Goal: Find specific page/section: Find specific page/section

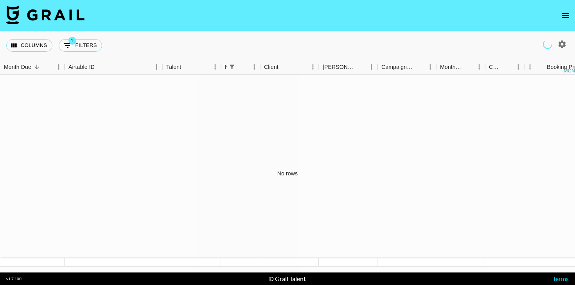
click at [565, 13] on icon "open drawer" at bounding box center [565, 15] width 9 height 9
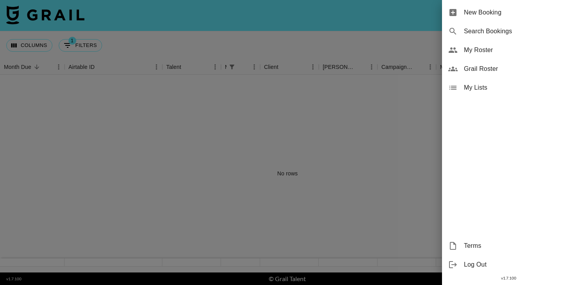
click at [497, 69] on span "Grail Roster" at bounding box center [516, 68] width 105 height 9
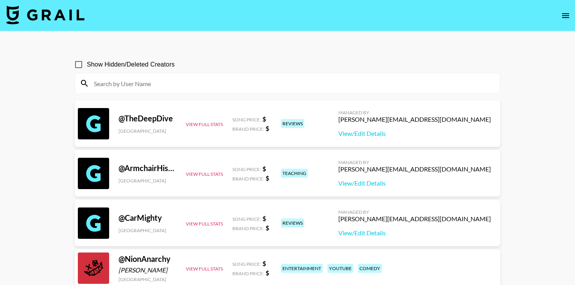
click at [217, 79] on input at bounding box center [292, 83] width 406 height 13
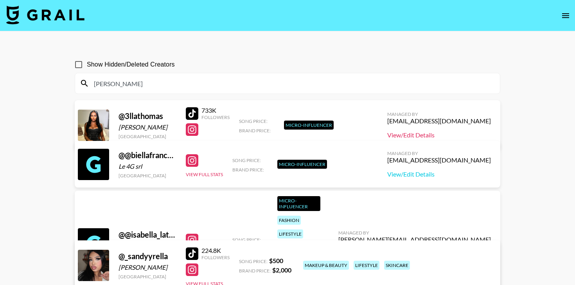
type input "[PERSON_NAME]"
click at [428, 134] on link "View/Edit Details" at bounding box center [439, 135] width 104 height 8
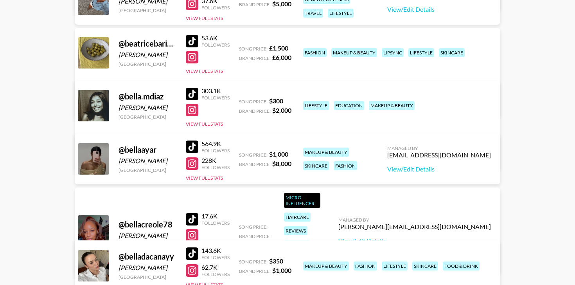
scroll to position [533, 0]
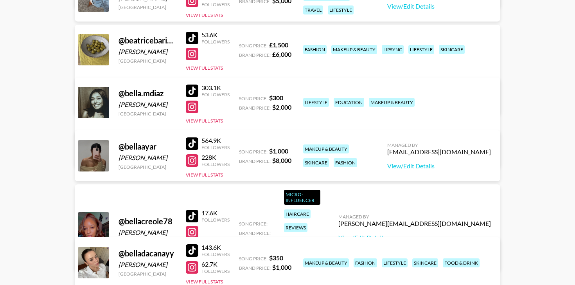
click at [191, 165] on div at bounding box center [192, 160] width 13 height 13
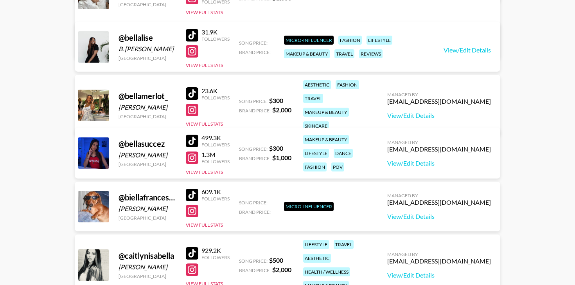
scroll to position [803, 0]
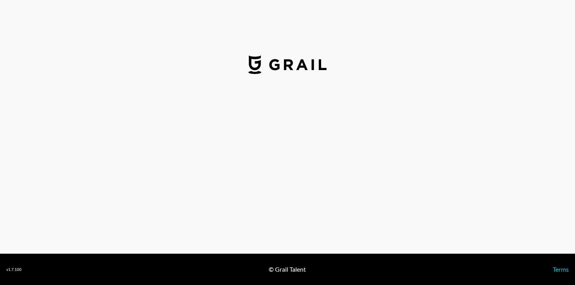
select select "USD"
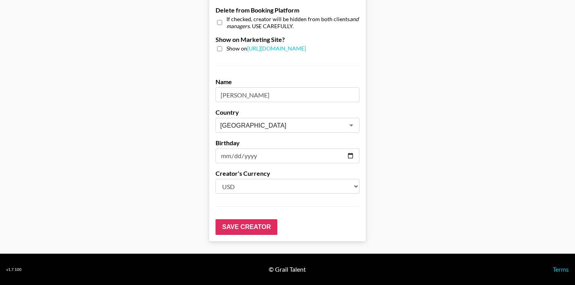
scroll to position [776, 0]
